Goal: Task Accomplishment & Management: Manage account settings

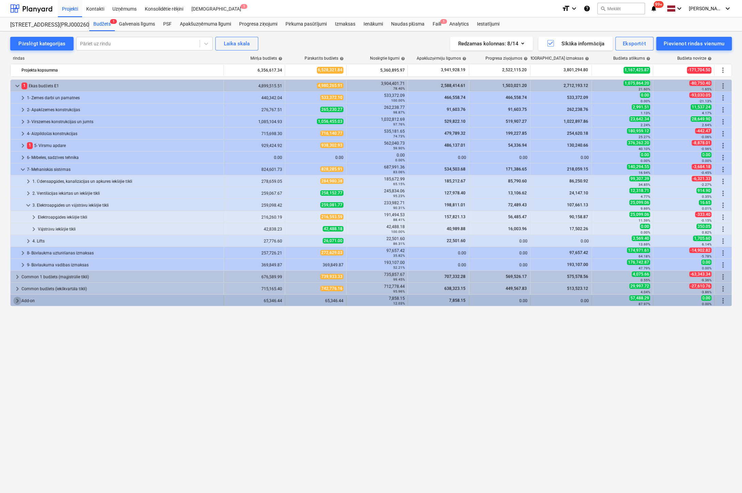
click at [14, 300] on span "keyboard_arrow_right" at bounding box center [17, 300] width 8 height 8
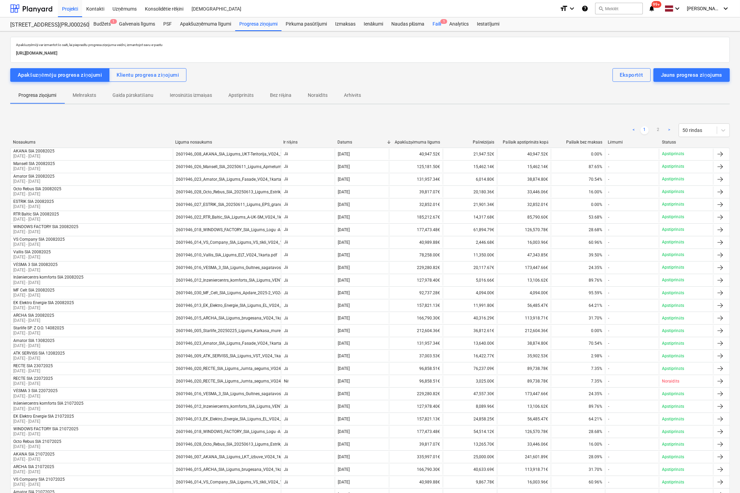
click at [439, 24] on div "Faili 1" at bounding box center [436, 24] width 17 height 14
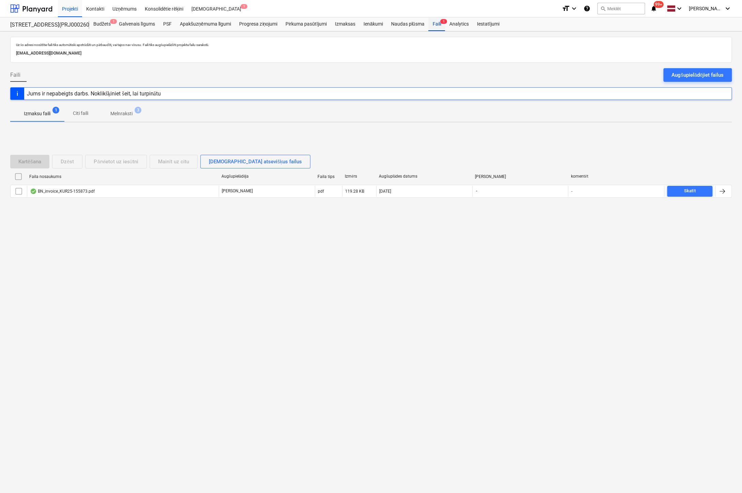
click at [434, 23] on div "Faili 1" at bounding box center [436, 24] width 17 height 14
click at [344, 25] on div "Izmaksas" at bounding box center [345, 24] width 29 height 14
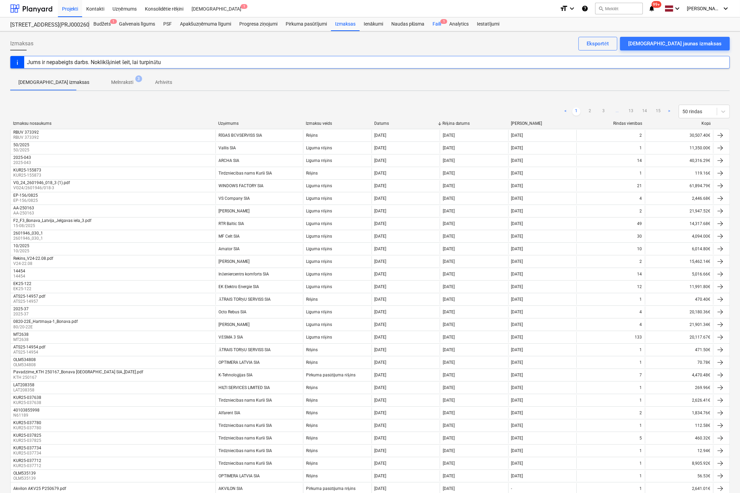
click at [437, 24] on div "Faili 1" at bounding box center [436, 24] width 17 height 14
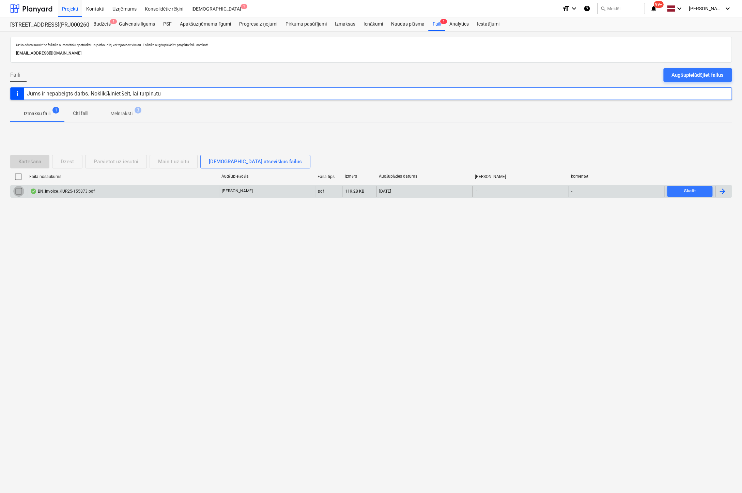
click at [16, 190] on input "checkbox" at bounding box center [18, 191] width 11 height 11
click at [63, 164] on div "Dzēst" at bounding box center [67, 161] width 13 height 9
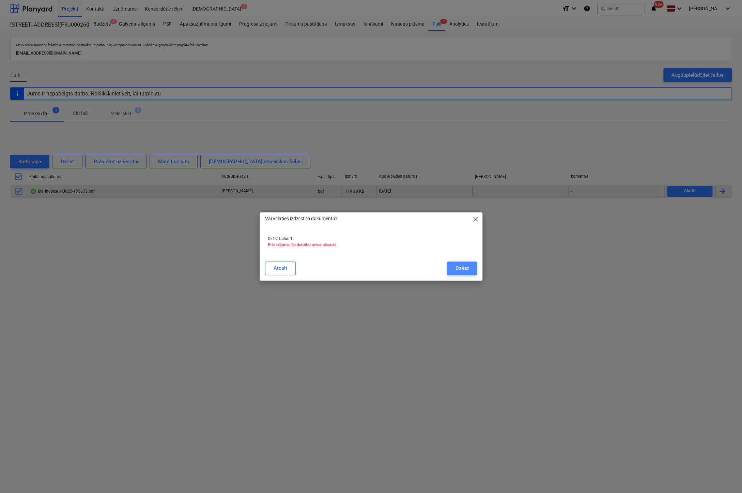
click at [465, 270] on div "Dzēst" at bounding box center [461, 268] width 13 height 9
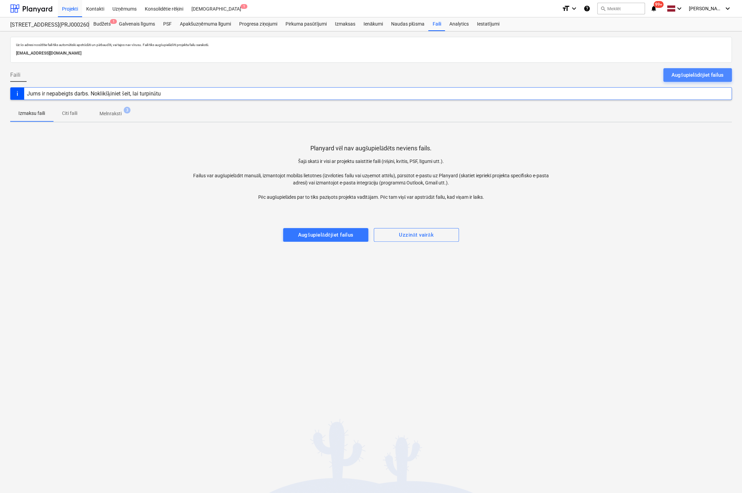
click at [712, 75] on div "Augšupielādējiet failus" at bounding box center [697, 75] width 52 height 9
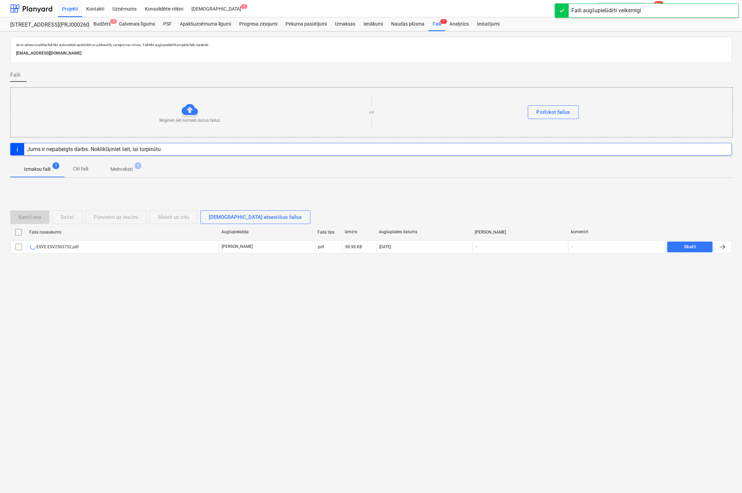
click at [119, 168] on p "Melnraksti" at bounding box center [121, 169] width 22 height 7
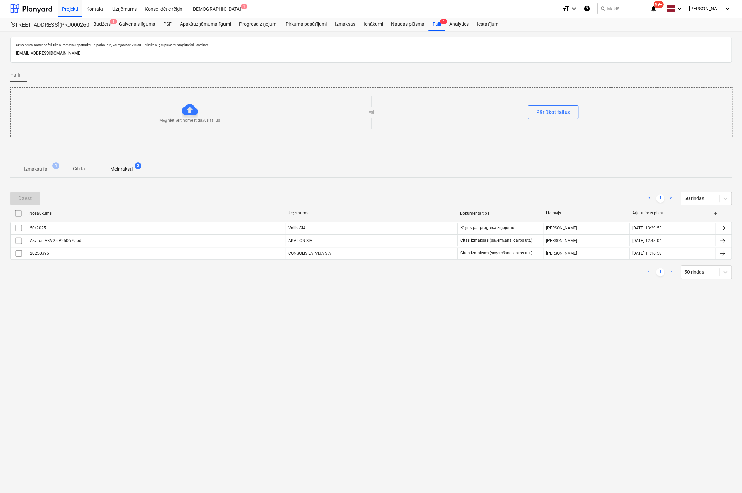
click at [41, 251] on div "20250396" at bounding box center [39, 253] width 19 height 5
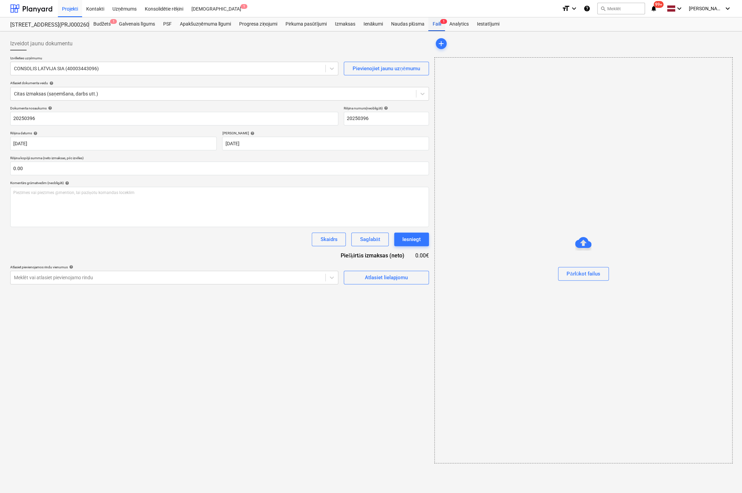
click at [437, 24] on div "Faili 1" at bounding box center [436, 24] width 17 height 14
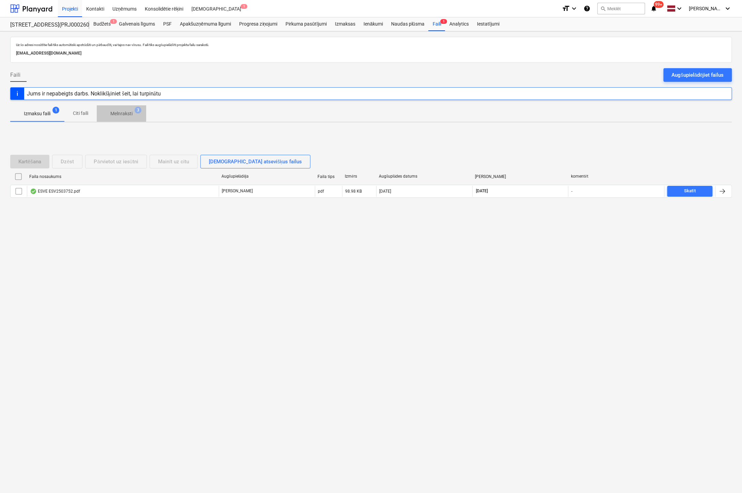
click at [121, 113] on p "Melnraksti" at bounding box center [121, 113] width 22 height 7
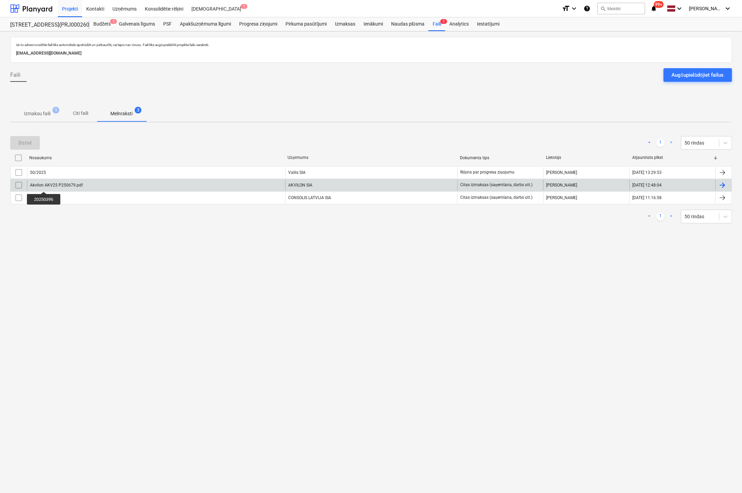
click at [44, 185] on div "Akvilon AKV25 P250679.pdf" at bounding box center [56, 185] width 53 height 5
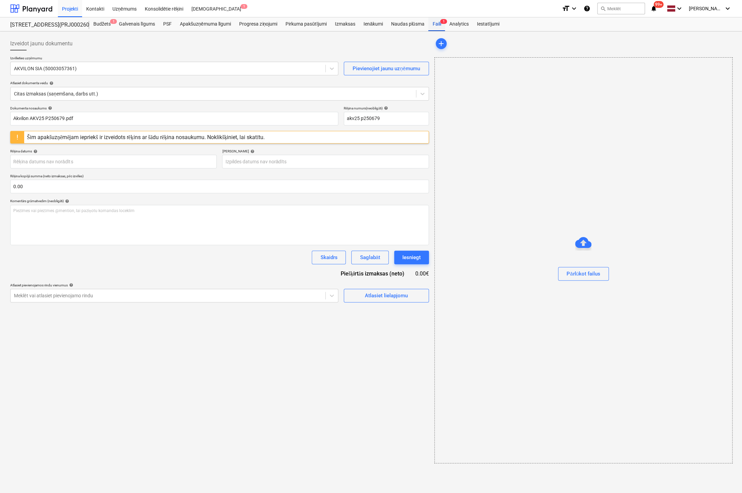
click at [437, 24] on div "Faili 1" at bounding box center [436, 24] width 17 height 14
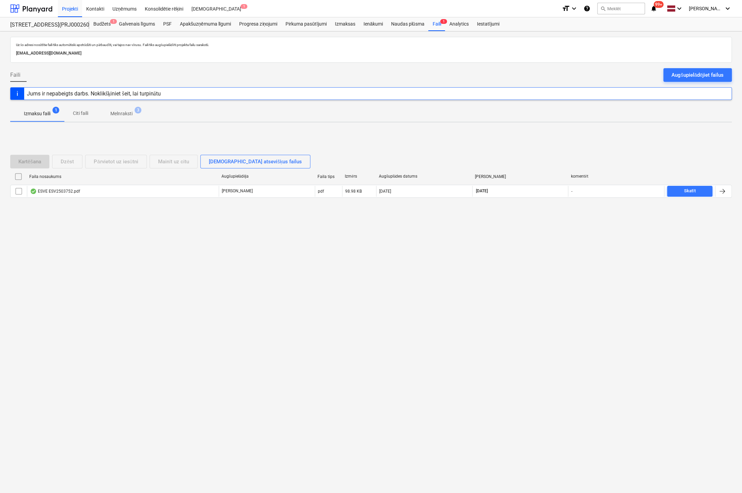
click at [125, 112] on p "Melnraksti" at bounding box center [121, 113] width 22 height 7
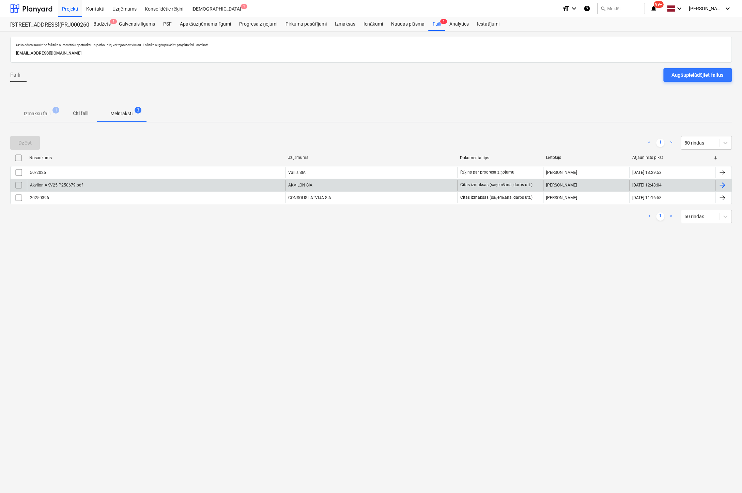
click at [20, 183] on input "checkbox" at bounding box center [18, 185] width 11 height 11
click at [27, 146] on div "Dzēst" at bounding box center [24, 142] width 13 height 9
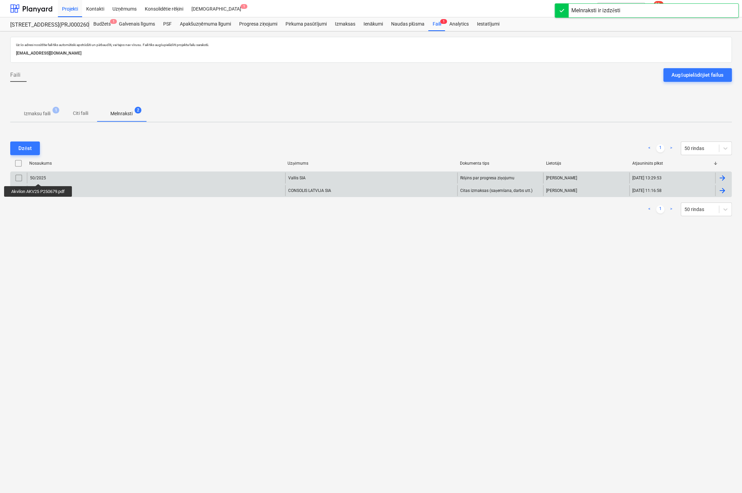
click at [39, 177] on div "50/2025" at bounding box center [38, 177] width 16 height 5
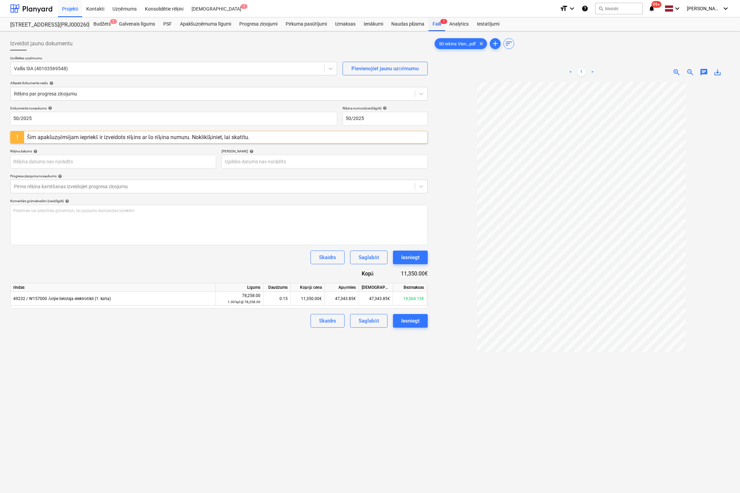
drag, startPoint x: 436, startPoint y: 24, endPoint x: 432, endPoint y: 26, distance: 4.1
click at [436, 24] on div "Faili 1" at bounding box center [436, 24] width 17 height 14
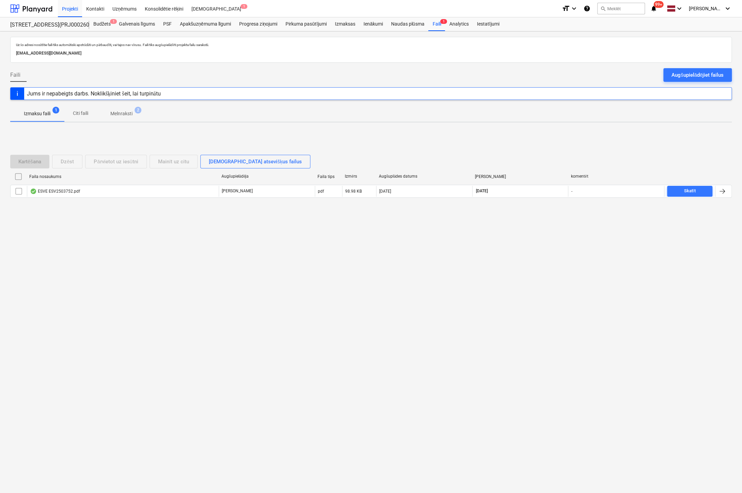
click at [120, 113] on p "Melnraksti" at bounding box center [121, 113] width 22 height 7
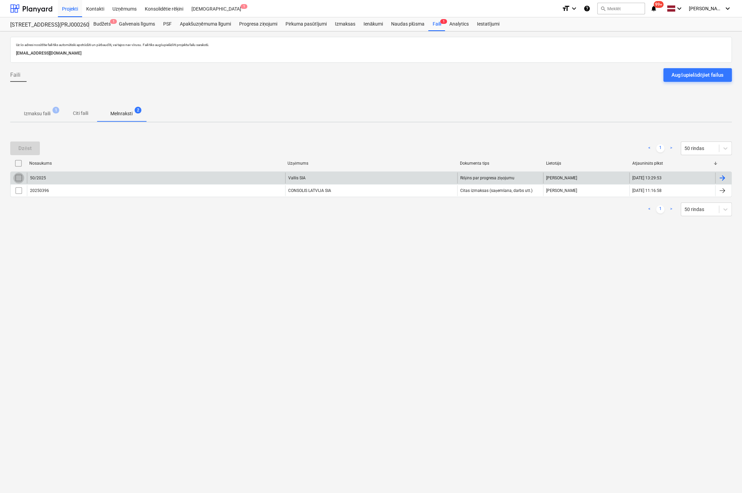
click at [16, 177] on input "checkbox" at bounding box center [18, 177] width 11 height 11
click at [31, 146] on div "Dzēst" at bounding box center [24, 148] width 13 height 9
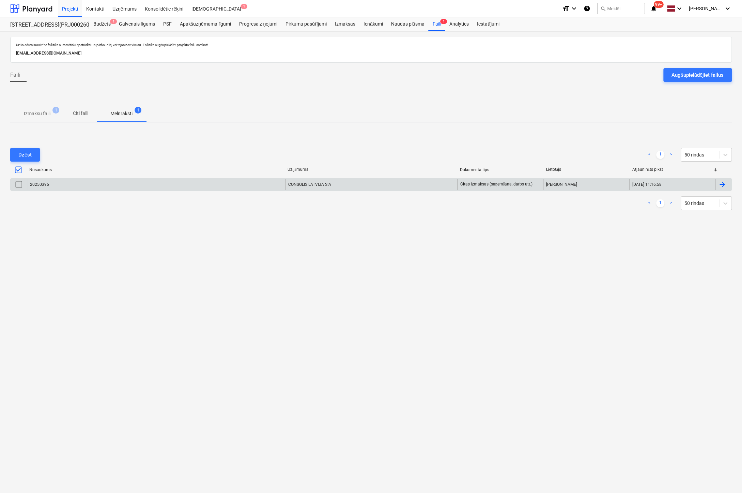
click at [19, 185] on input "checkbox" at bounding box center [18, 184] width 11 height 11
click at [38, 152] on button "Dzēst" at bounding box center [25, 155] width 30 height 14
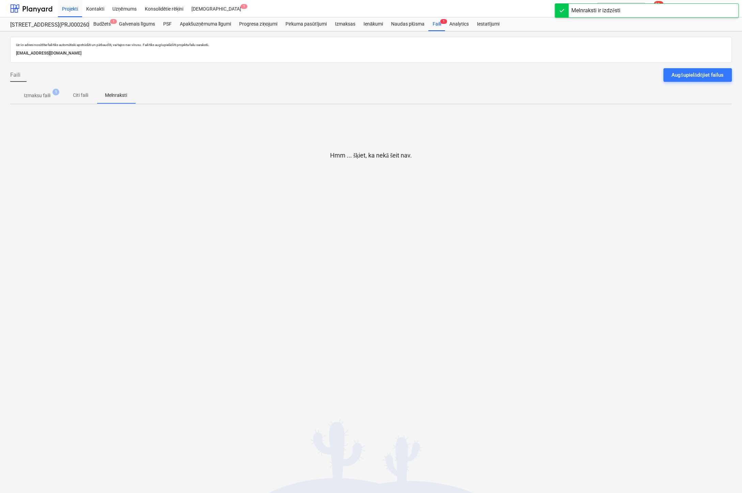
click at [41, 94] on p "Izmaksu faili" at bounding box center [37, 95] width 27 height 7
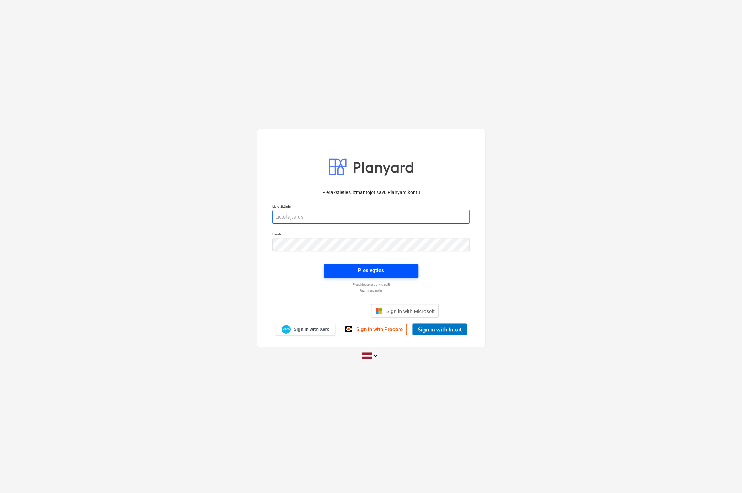
type input "[EMAIL_ADDRESS][DOMAIN_NAME]"
click at [387, 266] on span "Pieslēgties" at bounding box center [371, 270] width 78 height 9
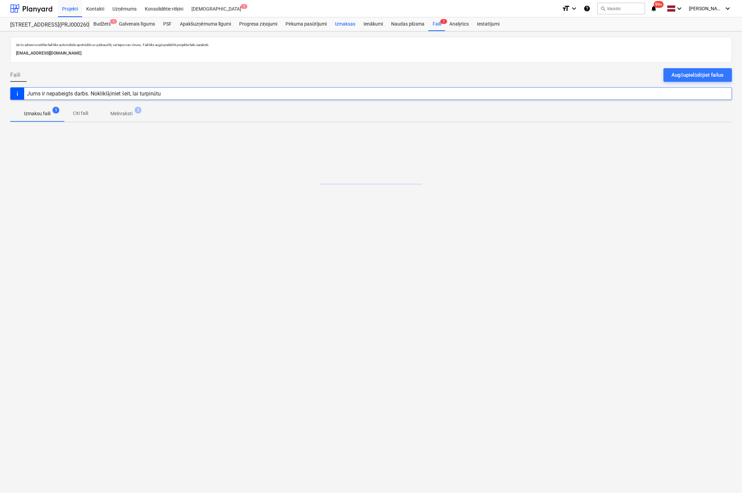
click at [342, 24] on div "Izmaksas" at bounding box center [345, 24] width 29 height 14
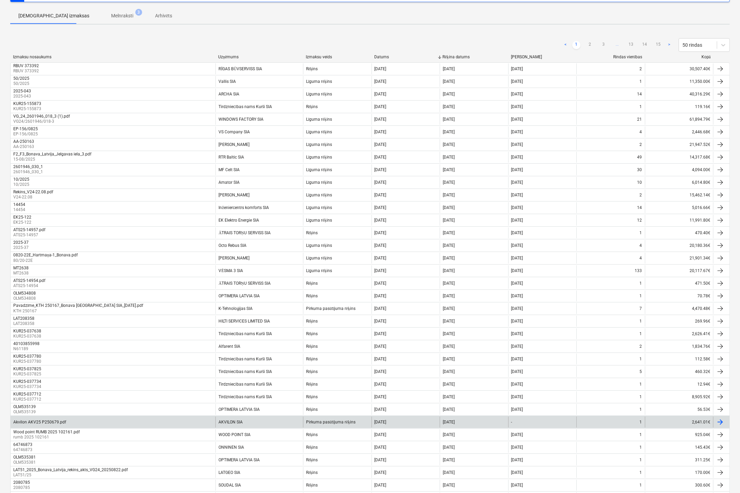
scroll to position [68, 0]
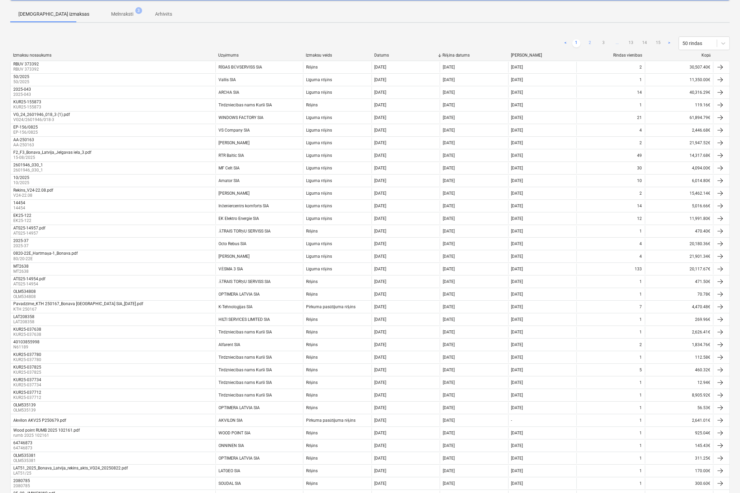
click at [589, 41] on link "2" at bounding box center [590, 43] width 8 height 8
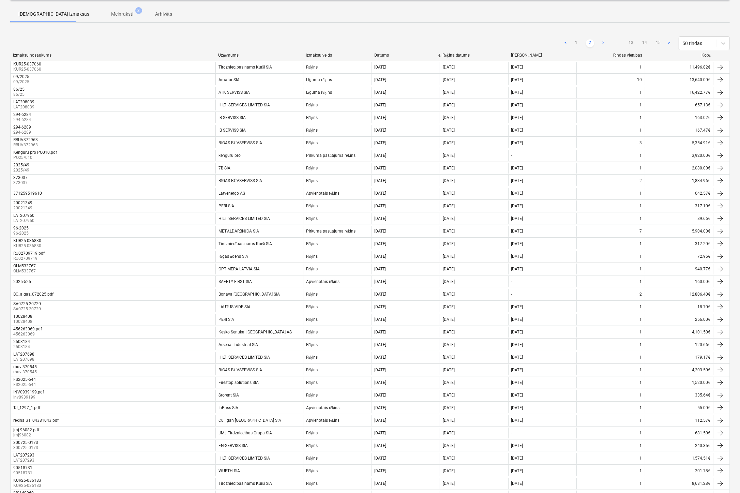
click at [601, 41] on link "3" at bounding box center [603, 43] width 8 height 8
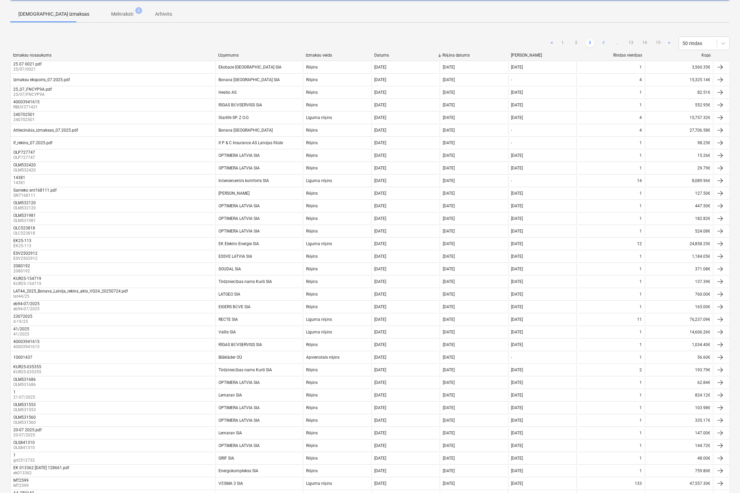
click at [601, 40] on link "4" at bounding box center [603, 43] width 8 height 8
